Goal: Check status: Check status

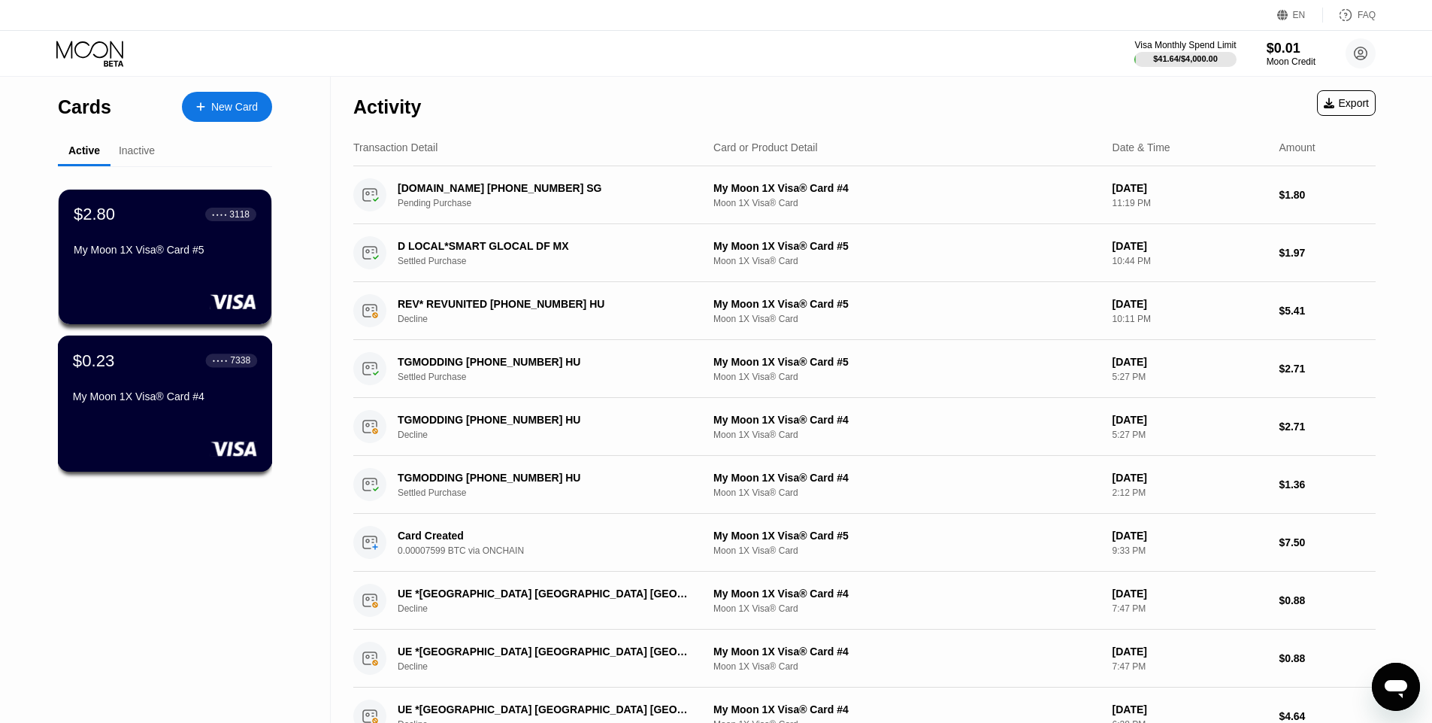
click at [235, 382] on div "$0.23 ● ● ● ● 7338 My Moon 1X Visa® Card #4" at bounding box center [165, 379] width 184 height 58
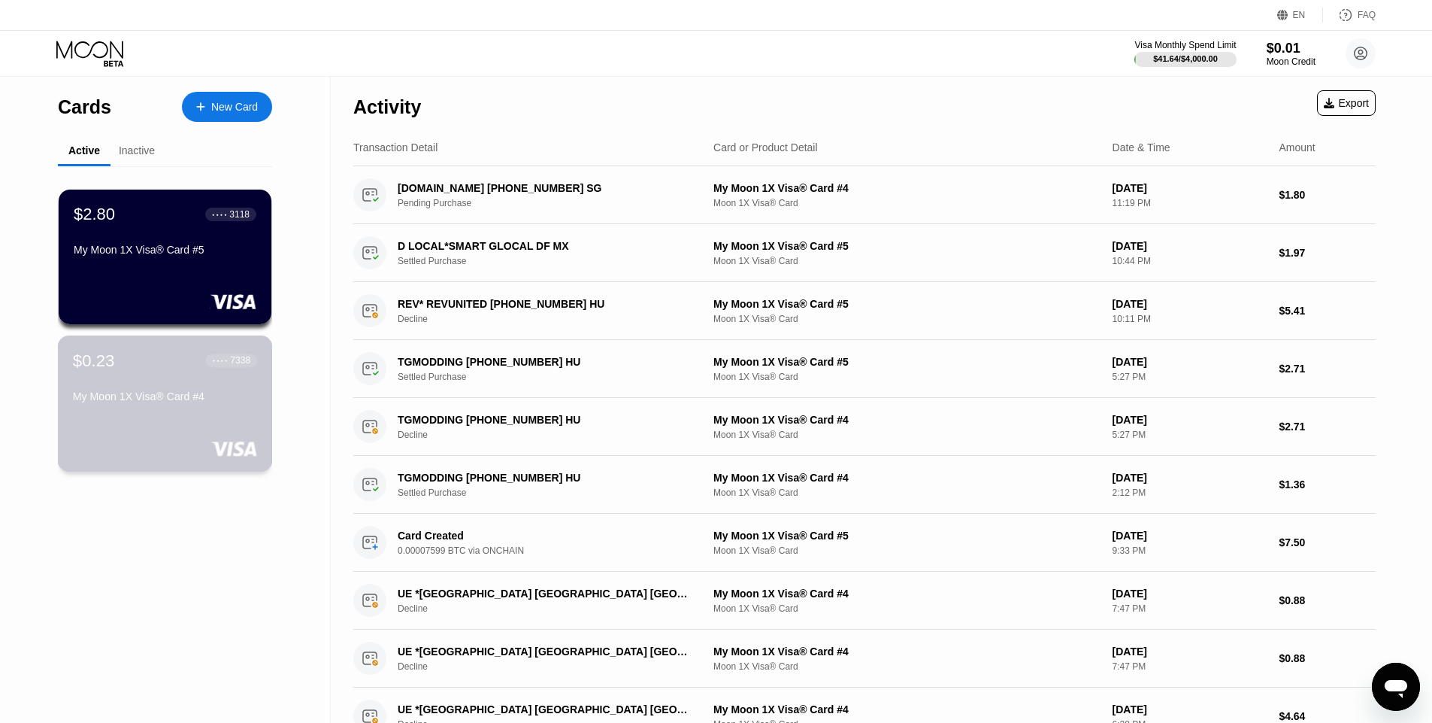
click at [209, 350] on div "$0.23 ● ● ● ● 7338 My Moon 1X Visa® Card #4" at bounding box center [165, 403] width 215 height 136
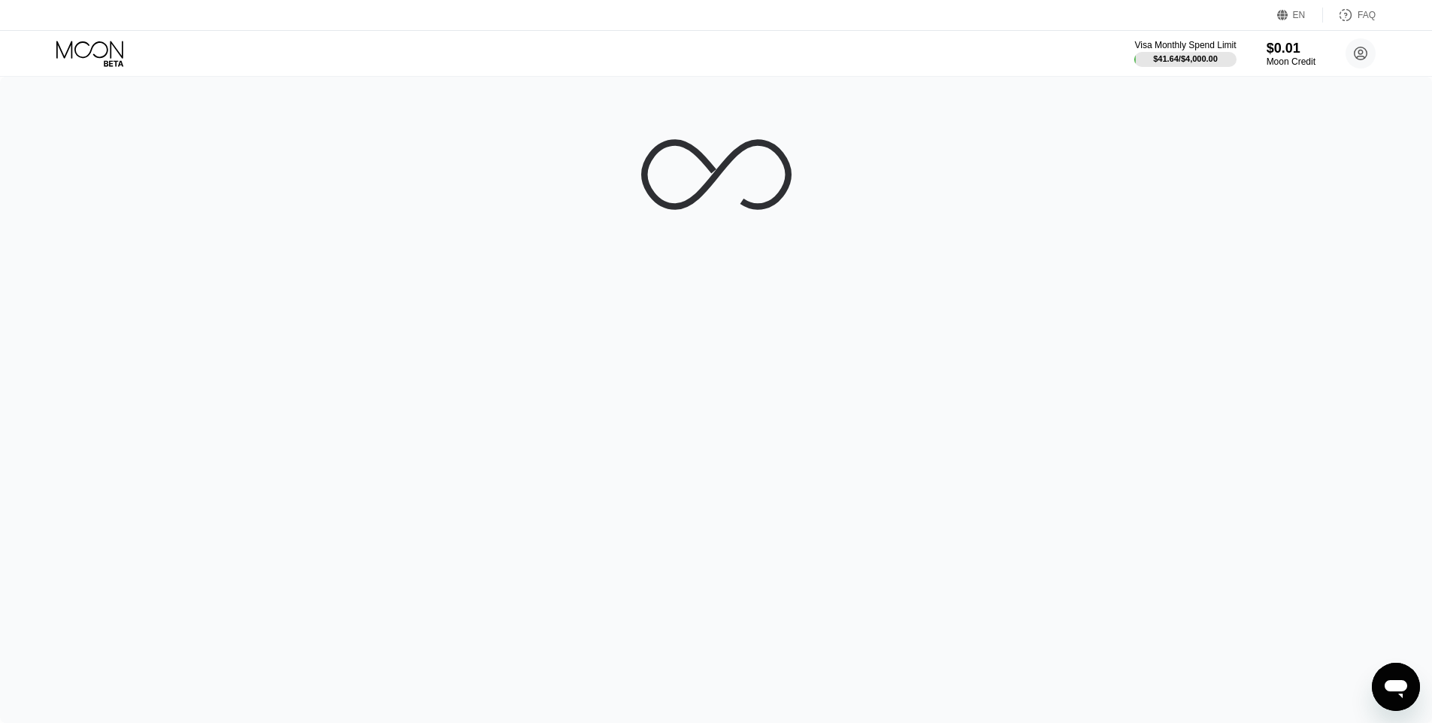
drag, startPoint x: 175, startPoint y: 344, endPoint x: 635, endPoint y: 403, distance: 463.9
click at [562, 494] on div at bounding box center [716, 400] width 1432 height 646
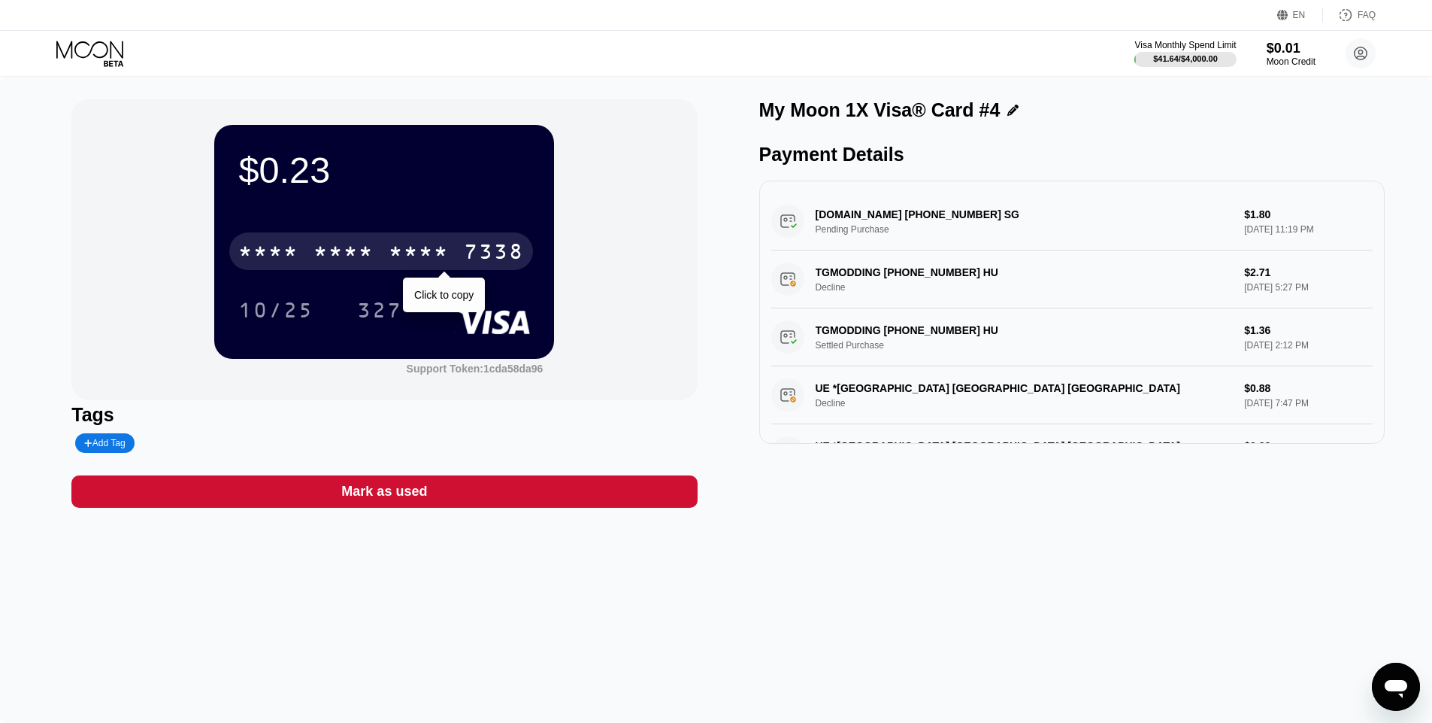
click at [392, 249] on div "* * * *" at bounding box center [419, 253] width 60 height 24
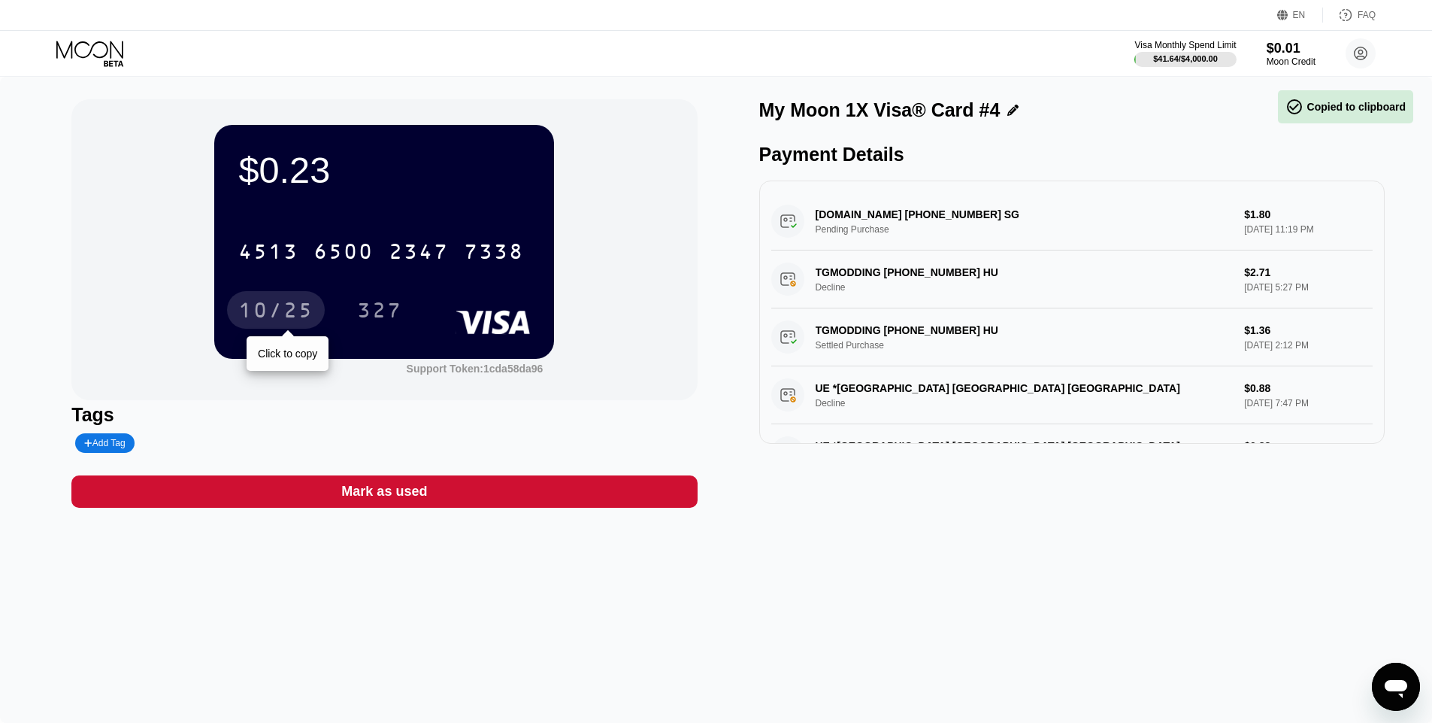
click at [284, 317] on div "10/25" at bounding box center [275, 312] width 75 height 24
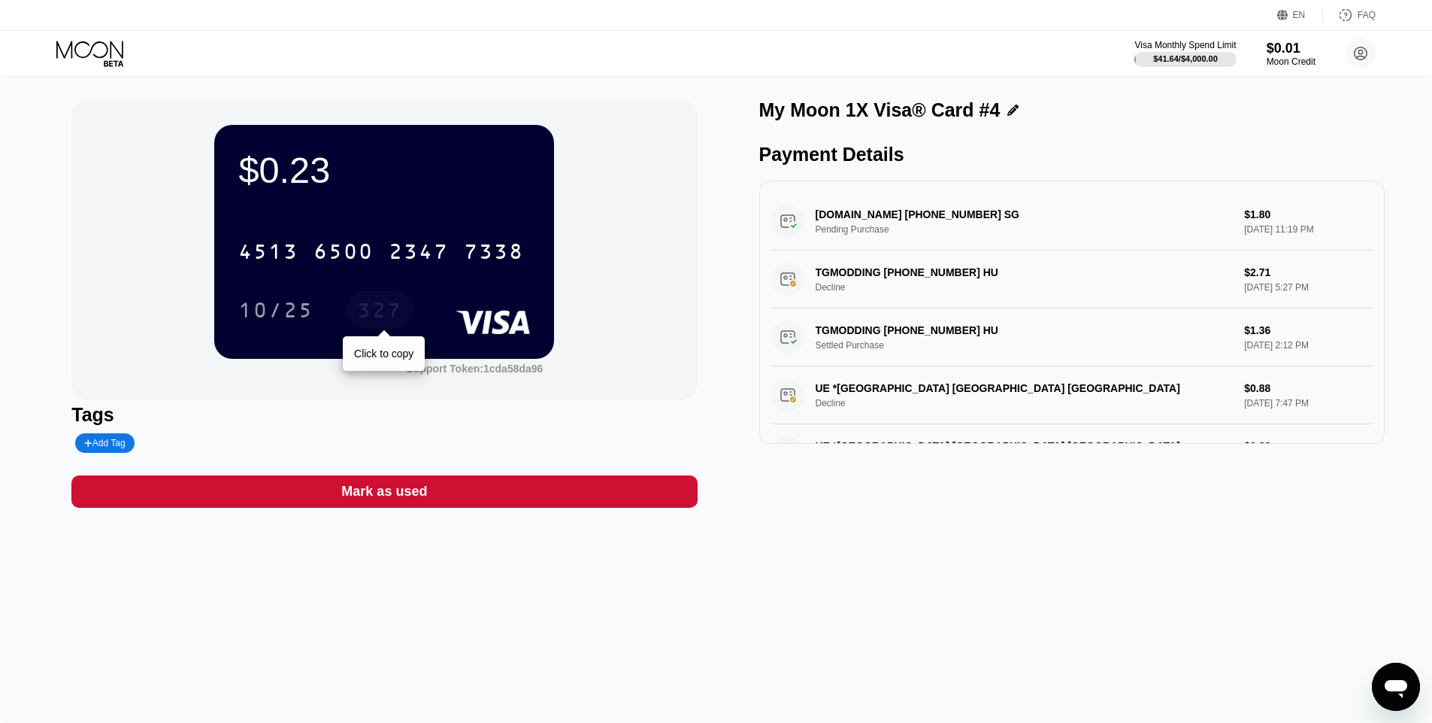
click at [392, 319] on div "327" at bounding box center [379, 312] width 45 height 24
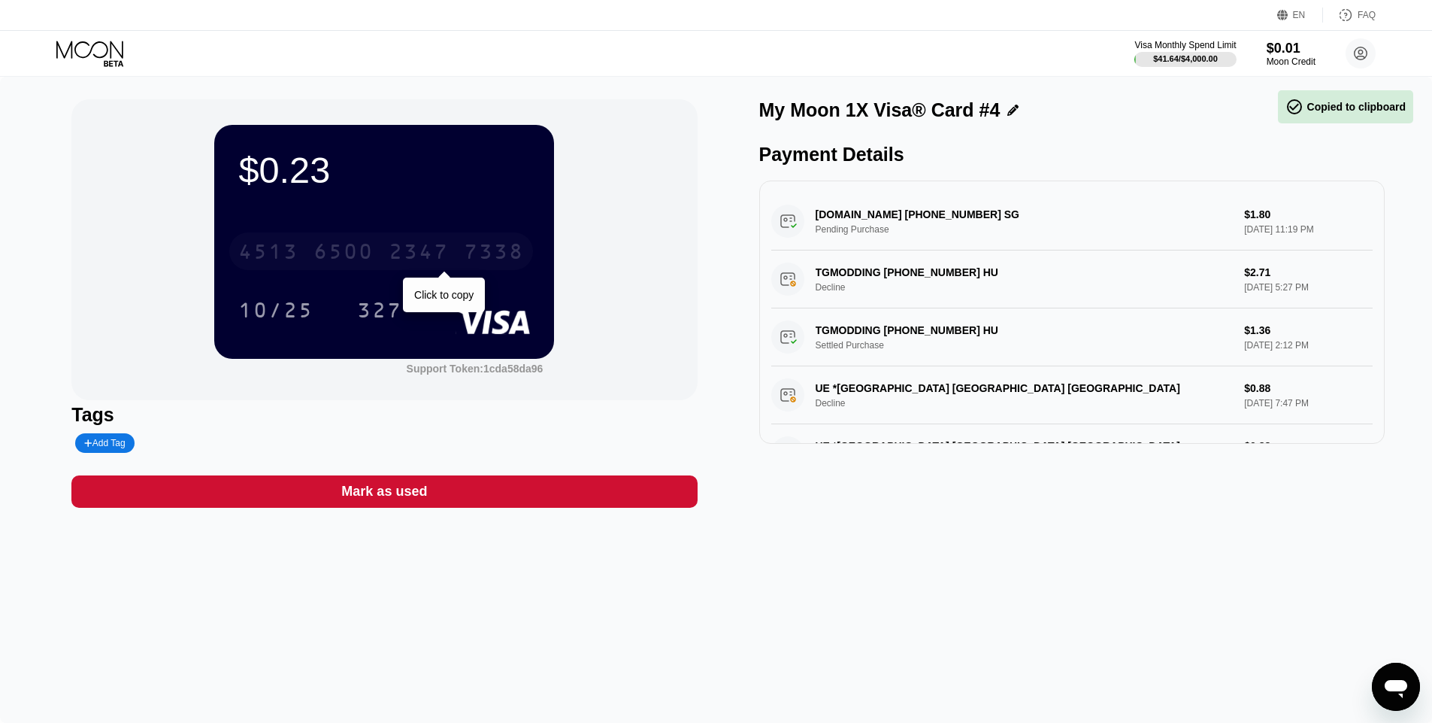
click at [471, 258] on div "7338" at bounding box center [494, 253] width 60 height 24
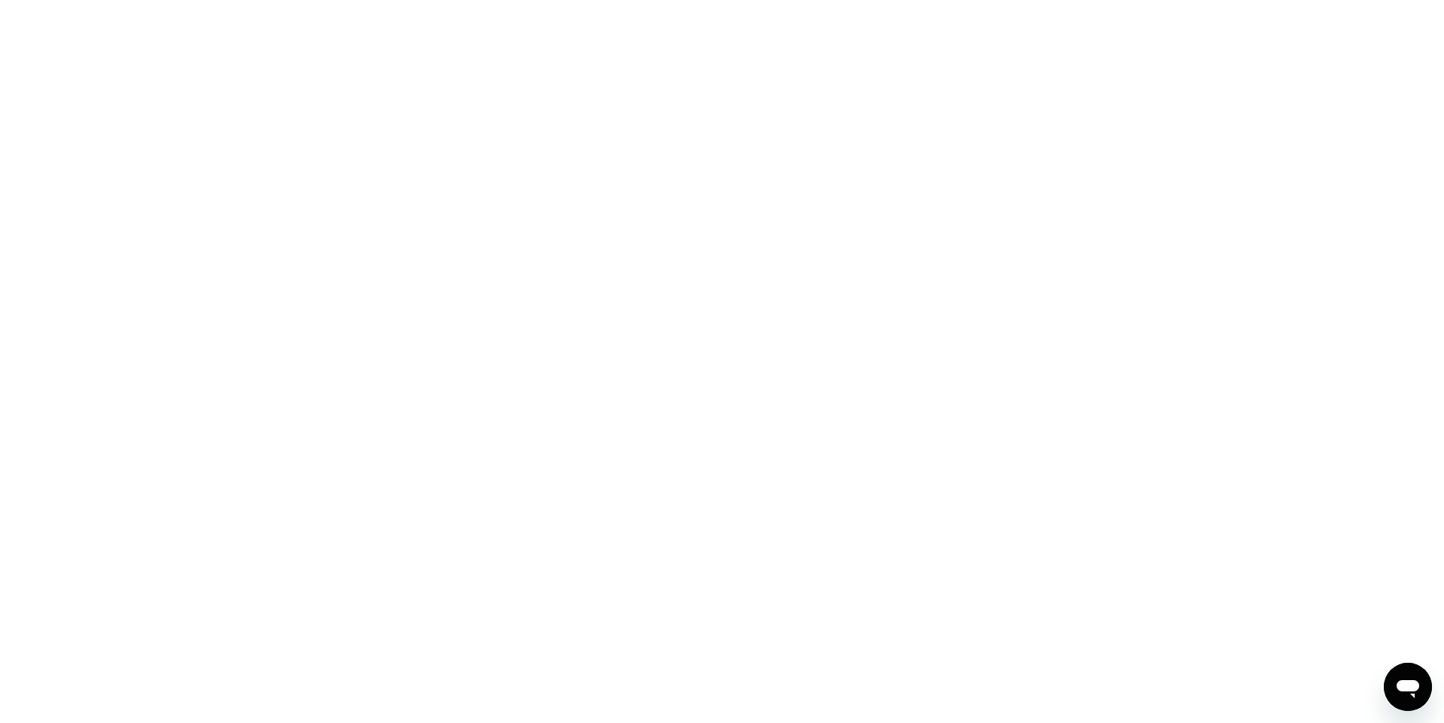
click at [1009, 569] on div at bounding box center [722, 361] width 1444 height 723
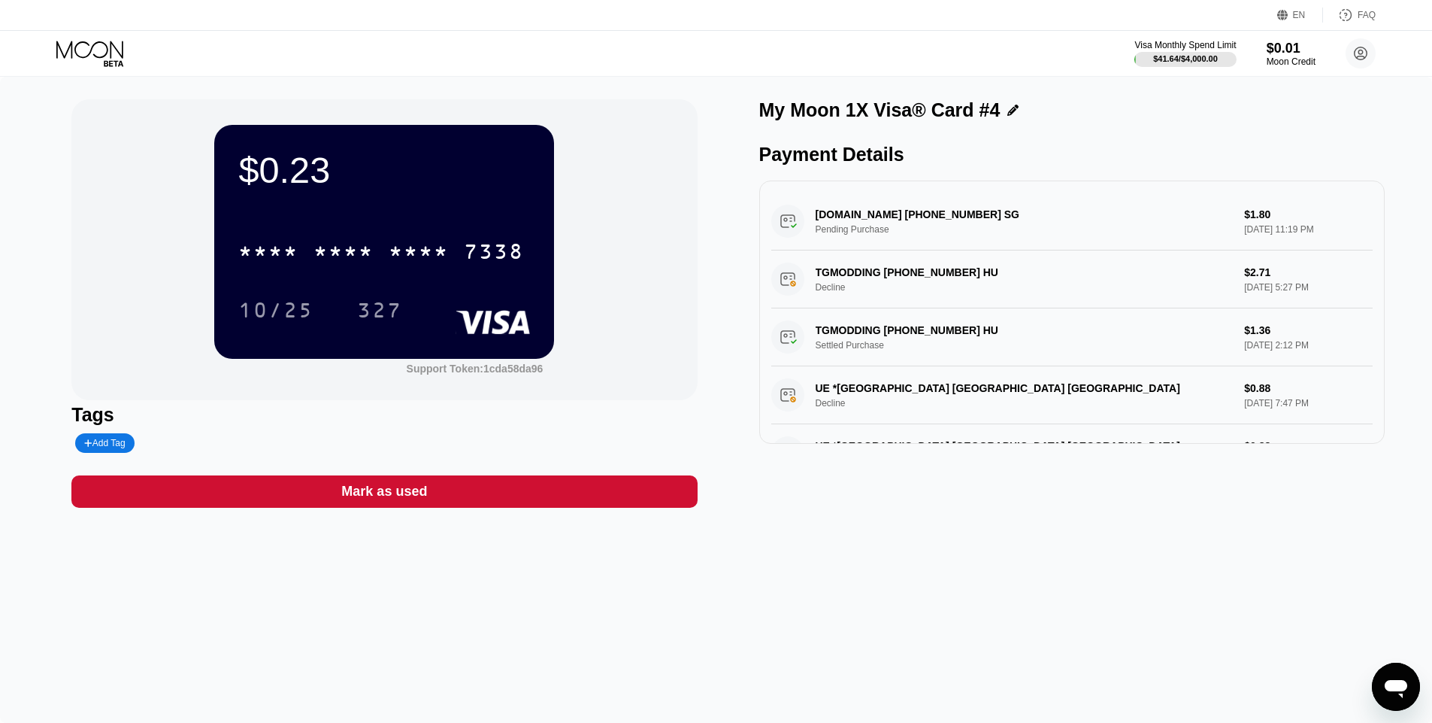
drag, startPoint x: 858, startPoint y: 213, endPoint x: 1274, endPoint y: 353, distance: 438.9
click at [1151, 456] on div "My Moon 1X Visa® Card #4 Payment Details WWW.G2G.COM +60327133796 SG Pending Pu…" at bounding box center [1072, 303] width 626 height 408
